Goal: Task Accomplishment & Management: Manage account settings

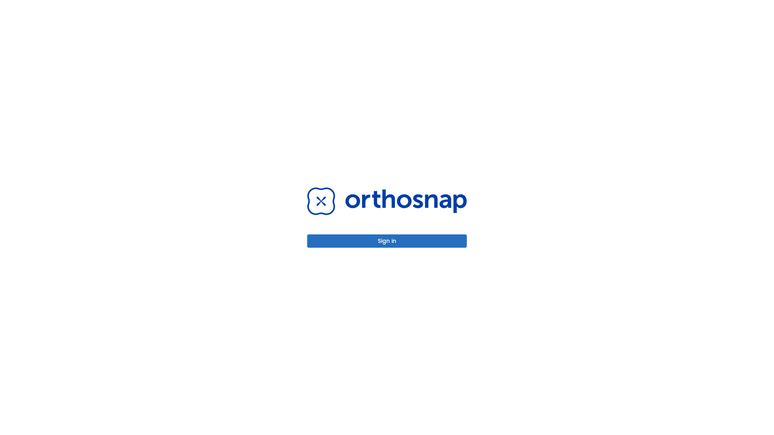
click at [387, 241] on button "Sign in" at bounding box center [387, 241] width 160 height 13
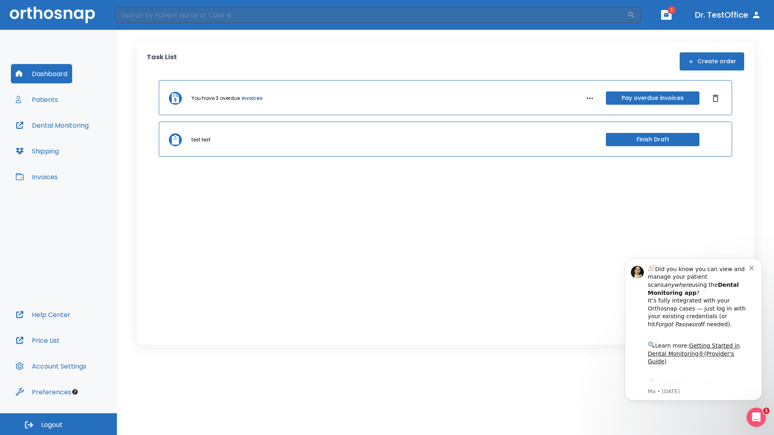
click at [58, 424] on span "Logout" at bounding box center [51, 425] width 21 height 9
